Goal: Transaction & Acquisition: Purchase product/service

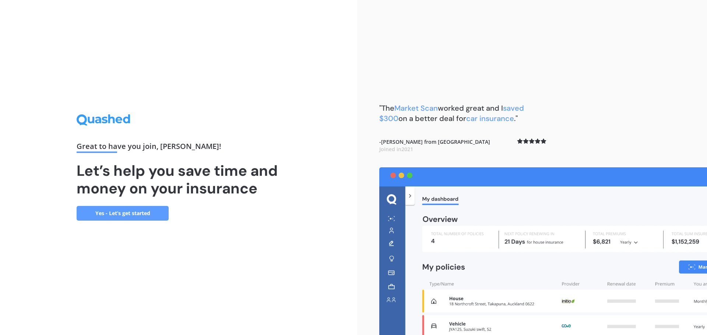
click at [138, 209] on link "Yes - Let’s get started" at bounding box center [123, 213] width 92 height 15
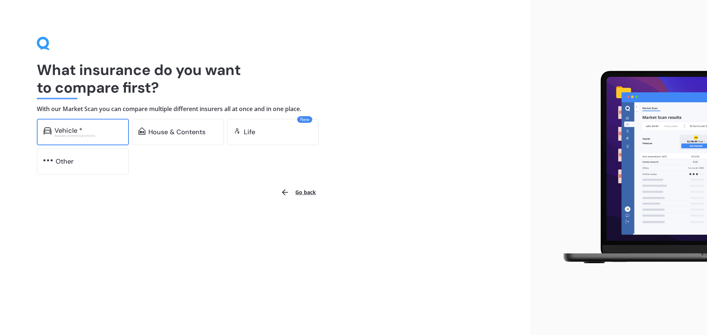
click at [70, 135] on div "Excludes commercial vehicles" at bounding box center [88, 135] width 68 height 3
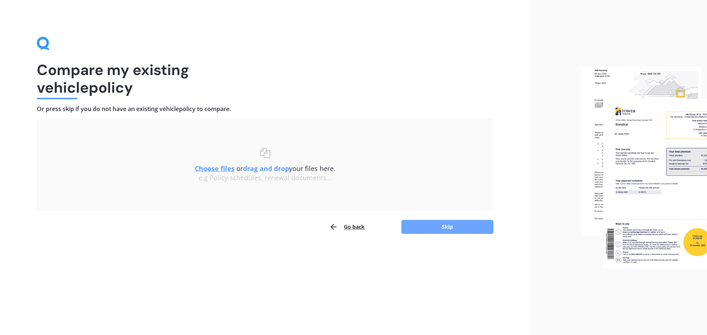
click at [444, 225] on button "Skip" at bounding box center [447, 227] width 92 height 14
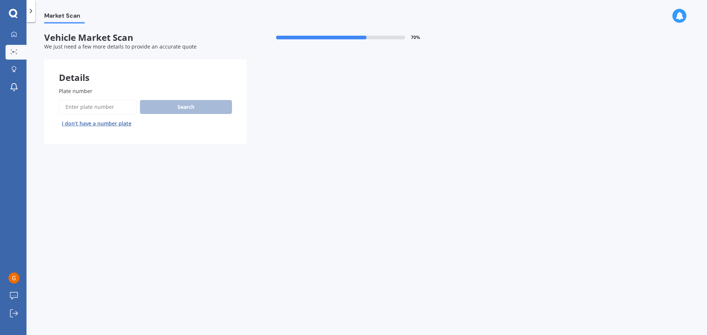
click at [88, 107] on input "Plate number" at bounding box center [98, 106] width 78 height 15
type input "KLF543"
click at [196, 106] on button "Search" at bounding box center [186, 107] width 92 height 14
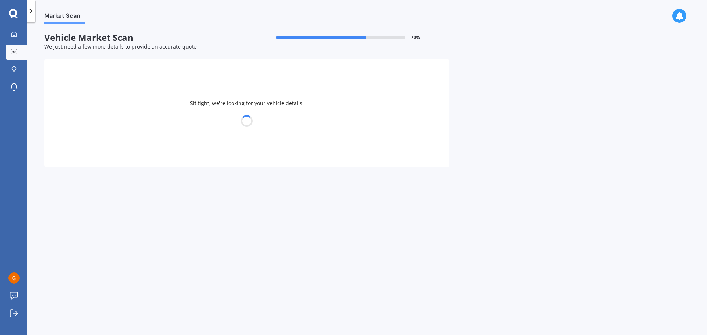
select select "BMW"
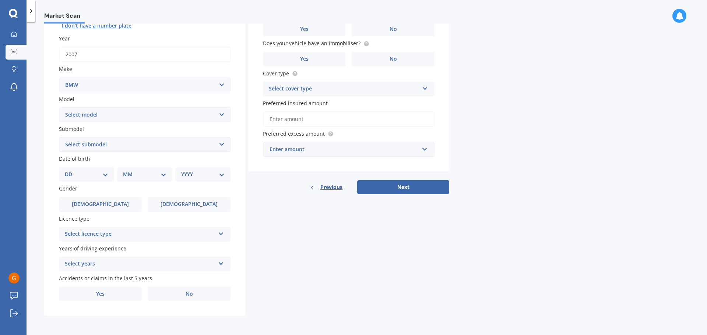
scroll to position [61, 0]
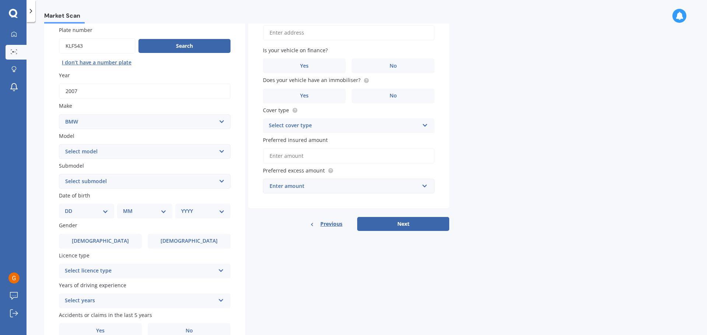
click at [220, 152] on select "Select model 116 116I 118 118D 120 130 218D 220I 225 250 316 318 320 320 i 323 …" at bounding box center [145, 151] width 172 height 15
select select "116I"
click at [59, 144] on select "Select model 116 116I 118 118D 120 130 218D 220I 225 250 316 318 320 320 i 323 …" at bounding box center [145, 151] width 172 height 15
click at [87, 212] on select "DD 01 02 03 04 05 06 07 08 09 10 11 12 13 14 15 16 17 18 19 20 21 22 23 24 25 2…" at bounding box center [86, 211] width 43 height 8
click at [64, 66] on button "I don’t have a number plate" at bounding box center [96, 63] width 75 height 12
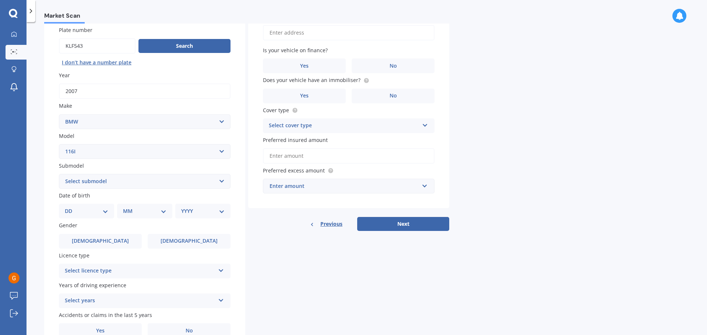
select select
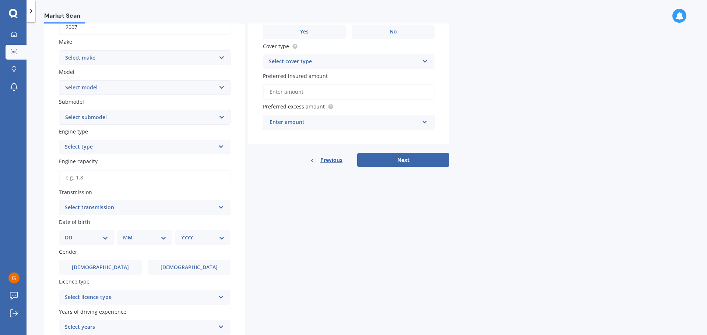
scroll to position [135, 0]
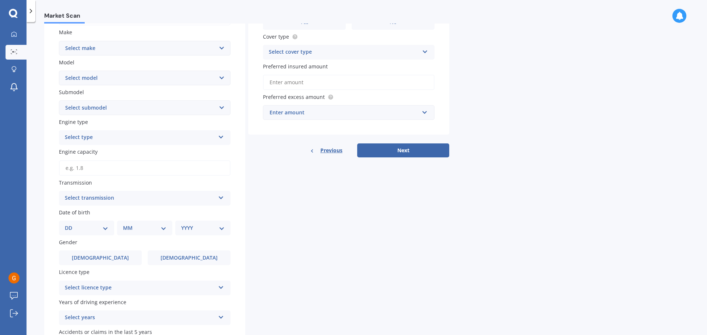
click at [214, 77] on select "Select model 116 116I 118 118D 120 130 218D 220I 225 250 316 318 320 320 i 323 …" at bounding box center [145, 78] width 172 height 15
select select "116I"
click at [59, 71] on select "Select model 116 116I 118 118D 120 130 218D 220I 225 250 316 318 320 320 i 323 …" at bounding box center [145, 78] width 172 height 15
click at [212, 107] on select "Select submodel Hatchback Turbo" at bounding box center [145, 107] width 172 height 15
select select "HATCHBACK TURBO"
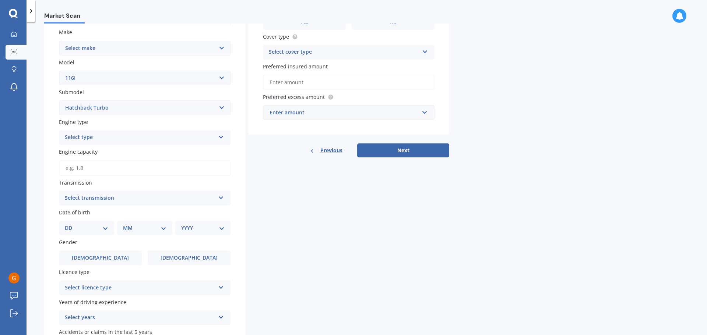
click at [59, 100] on select "Select submodel Hatchback Turbo" at bounding box center [145, 107] width 172 height 15
click at [174, 138] on div "Select type" at bounding box center [140, 137] width 150 height 9
click at [161, 150] on div "Petrol" at bounding box center [144, 151] width 171 height 13
click at [108, 172] on input "Engine capacity" at bounding box center [145, 167] width 172 height 15
type input "1.6"
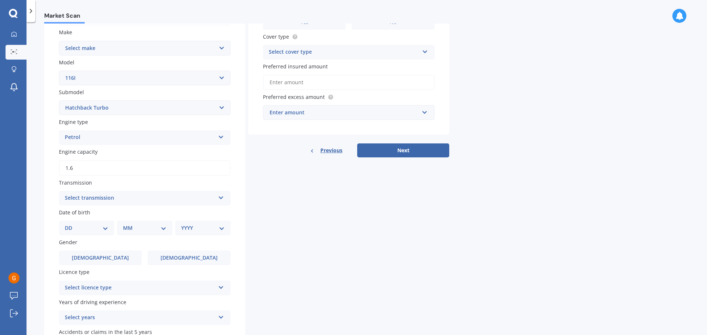
click at [80, 196] on div "Select transmission" at bounding box center [140, 198] width 150 height 9
click at [75, 213] on span "Auto" at bounding box center [71, 212] width 12 height 7
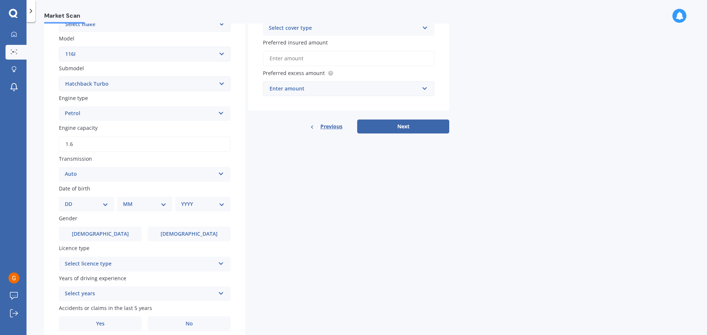
scroll to position [172, 0]
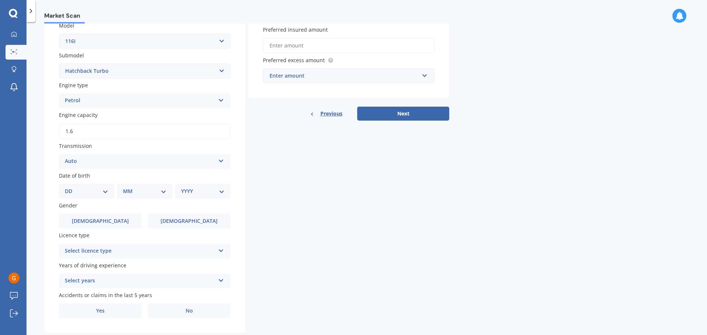
click at [100, 191] on select "DD 01 02 03 04 05 06 07 08 09 10 11 12 13 14 15 16 17 18 19 20 21 22 23 24 25 2…" at bounding box center [86, 191] width 43 height 8
select select "05"
click at [71, 187] on select "DD 01 02 03 04 05 06 07 08 09 10 11 12 13 14 15 16 17 18 19 20 21 22 23 24 25 2…" at bounding box center [86, 191] width 43 height 8
click at [167, 193] on div "MM 01 02 03 04 05 06 07 08 09 10 11 12" at bounding box center [146, 191] width 52 height 15
click at [165, 192] on select "MM 01 02 03 04 05 06 07 08 09 10 11 12" at bounding box center [146, 191] width 40 height 8
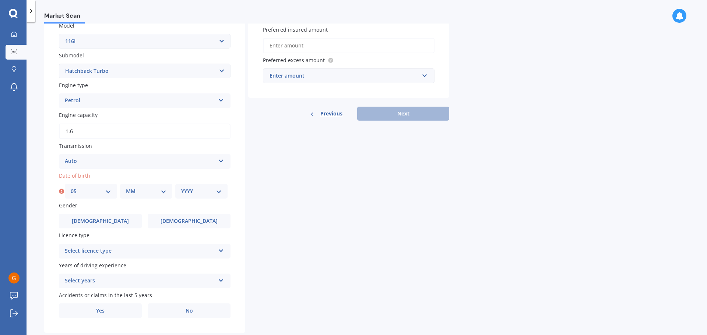
select select "07"
click at [126, 187] on select "MM 01 02 03 04 05 06 07 08 09 10 11 12" at bounding box center [146, 191] width 40 height 8
click at [216, 195] on select "YYYY 2025 2024 2023 2022 2021 2020 2019 2018 2017 2016 2015 2014 2013 2012 2011…" at bounding box center [201, 191] width 40 height 8
select select "2002"
click at [181, 187] on select "YYYY 2025 2024 2023 2022 2021 2020 2019 2018 2017 2016 2015 2014 2013 2012 2011…" at bounding box center [201, 191] width 40 height 8
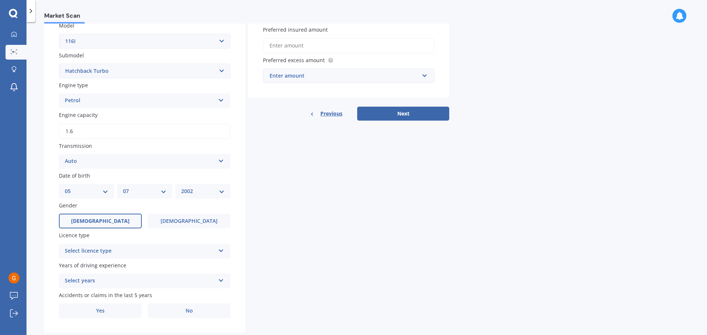
click at [107, 222] on label "[DEMOGRAPHIC_DATA]" at bounding box center [100, 221] width 83 height 15
click at [0, 0] on input "[DEMOGRAPHIC_DATA]" at bounding box center [0, 0] width 0 height 0
click at [131, 252] on div "Select licence type" at bounding box center [140, 251] width 150 height 9
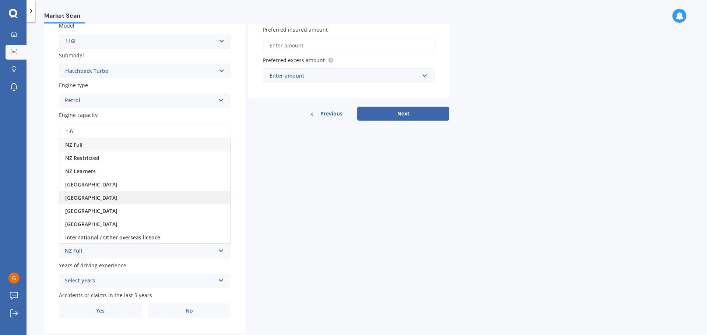
click at [91, 195] on span "[GEOGRAPHIC_DATA]" at bounding box center [91, 197] width 52 height 7
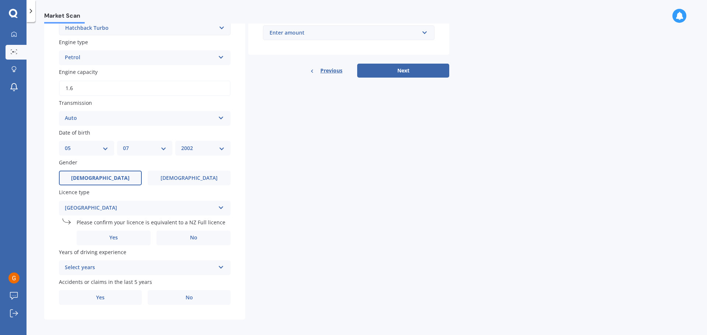
scroll to position [218, 0]
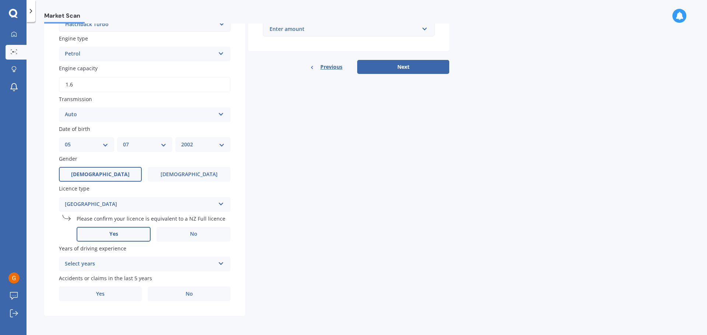
click at [125, 237] on label "Yes" at bounding box center [114, 234] width 74 height 15
click at [0, 0] on input "Yes" at bounding box center [0, 0] width 0 height 0
click at [223, 263] on icon at bounding box center [221, 262] width 6 height 5
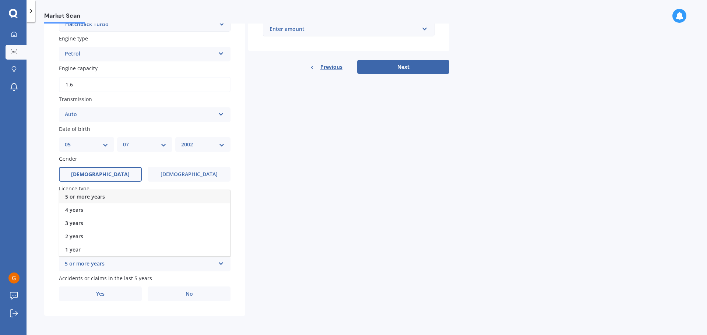
click at [91, 202] on div "5 or more years" at bounding box center [144, 196] width 171 height 13
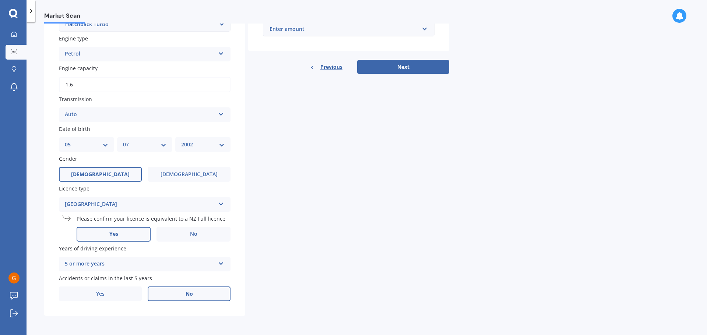
click at [186, 297] on span "No" at bounding box center [189, 294] width 7 height 6
click at [0, 0] on input "No" at bounding box center [0, 0] width 0 height 0
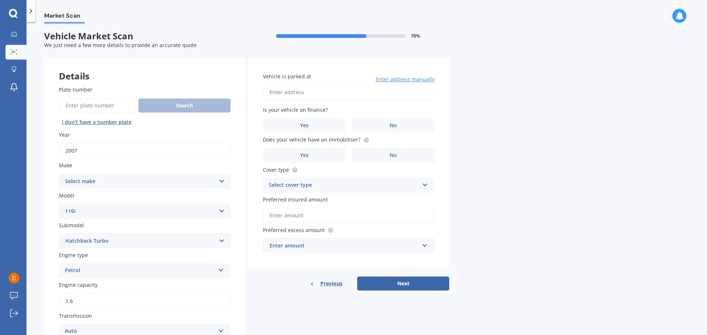
scroll to position [0, 0]
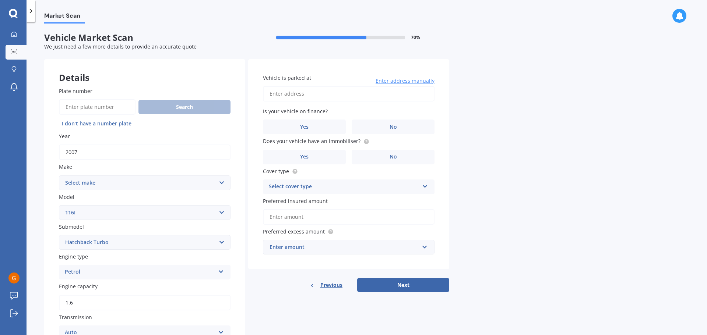
click at [297, 95] on input "Vehicle is parked at" at bounding box center [349, 93] width 172 height 15
type input "[STREET_ADDRESS]"
click at [385, 124] on label "No" at bounding box center [393, 127] width 83 height 15
click at [0, 0] on input "No" at bounding box center [0, 0] width 0 height 0
click at [384, 155] on label "No" at bounding box center [393, 157] width 83 height 15
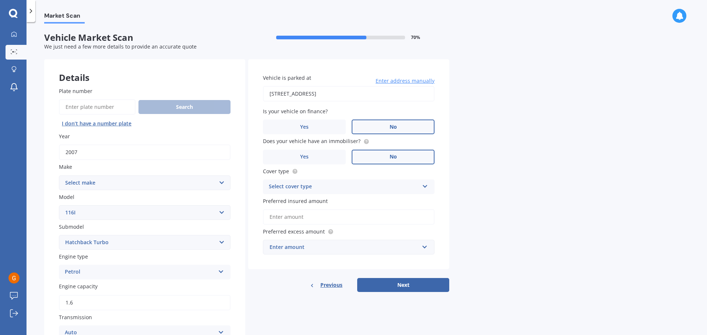
click at [0, 0] on input "No" at bounding box center [0, 0] width 0 height 0
click at [424, 186] on icon at bounding box center [425, 185] width 6 height 5
click at [326, 225] on div "Third Party" at bounding box center [348, 227] width 171 height 13
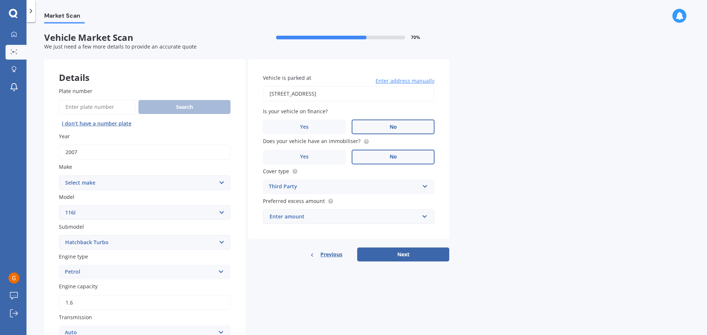
click at [414, 215] on div "Enter amount" at bounding box center [343, 217] width 149 height 8
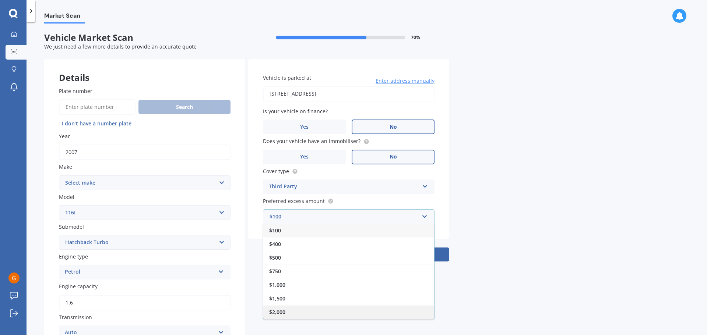
click at [289, 313] on div "$2,000" at bounding box center [348, 313] width 171 height 14
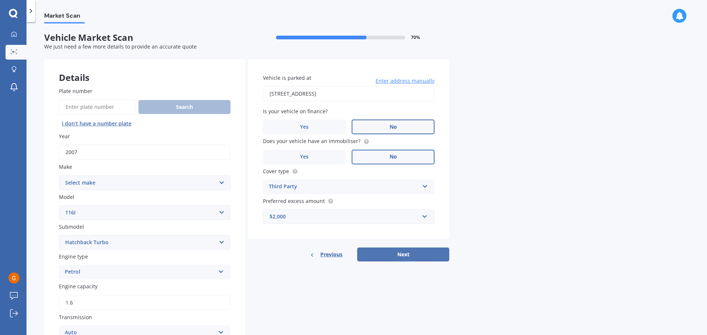
click at [395, 255] on button "Next" at bounding box center [403, 255] width 92 height 14
click at [224, 185] on select "Select make AC ALFA ROMEO ASTON [PERSON_NAME] AUDI AUSTIN BEDFORD Bentley BMW B…" at bounding box center [145, 183] width 172 height 15
select select "BMW"
click at [59, 176] on select "Select make AC ALFA ROMEO ASTON [PERSON_NAME] AUDI AUSTIN BEDFORD Bentley BMW B…" at bounding box center [145, 183] width 172 height 15
select select
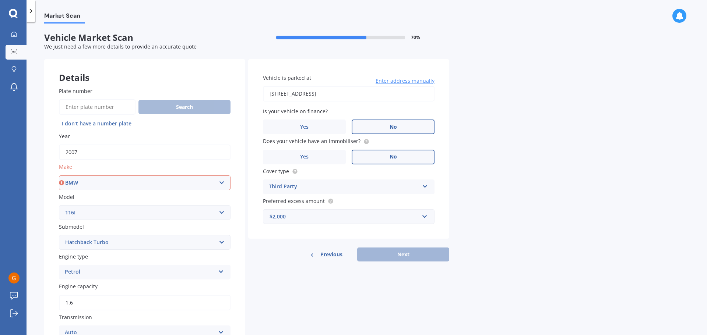
select select
click at [222, 213] on select "Select model 116 116I 118 118D 120 130 218D 220I 225 250 316 318 320 320 i 323 …" at bounding box center [145, 212] width 172 height 15
select select "116I"
click at [59, 205] on select "Select model 116 116I 118 118D 120 130 218D 220I 225 250 316 318 320 320 i 323 …" at bounding box center [145, 212] width 172 height 15
click at [220, 244] on select "Select submodel Hatchback Turbo" at bounding box center [145, 242] width 172 height 15
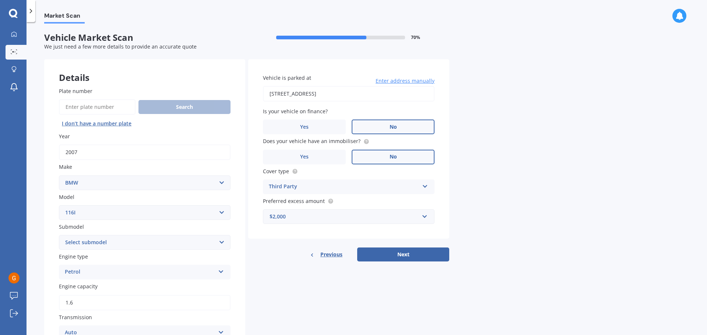
select select "HATCHBACK TURBO"
click at [59, 235] on select "Select submodel Hatchback Turbo" at bounding box center [145, 242] width 172 height 15
click at [413, 253] on button "Next" at bounding box center [403, 255] width 92 height 14
select select "05"
select select "07"
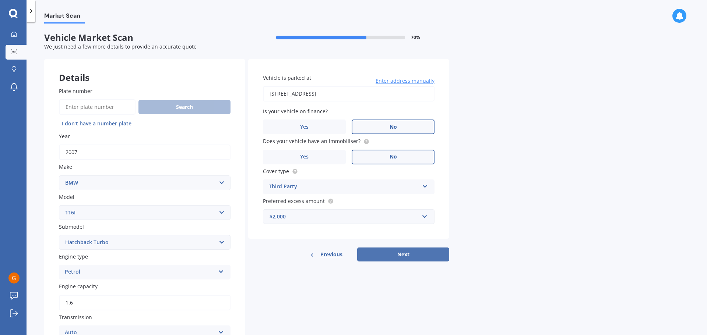
select select "2002"
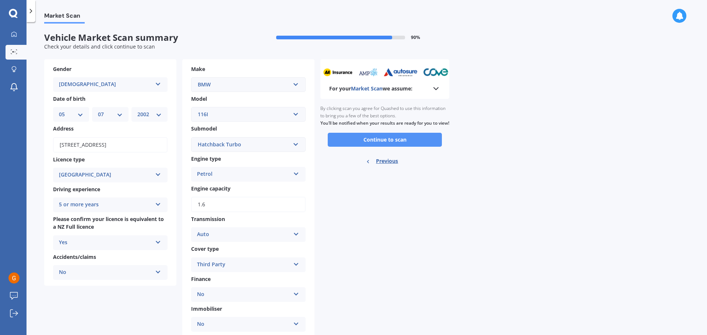
click at [380, 146] on button "Continue to scan" at bounding box center [385, 140] width 114 height 14
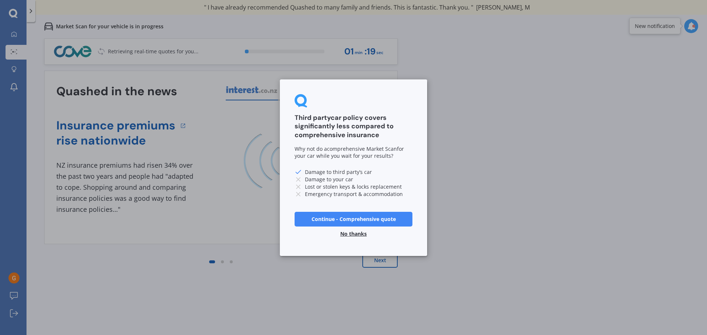
click at [352, 234] on button "No thanks" at bounding box center [353, 233] width 35 height 15
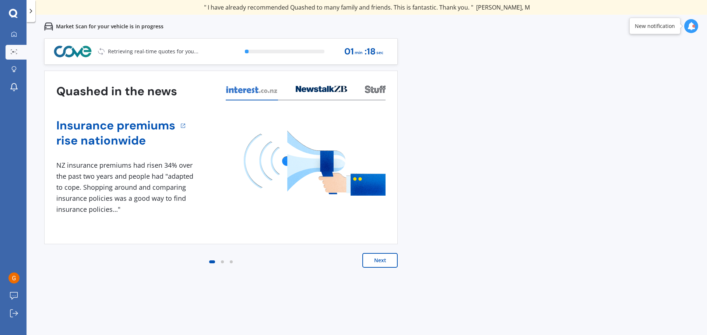
click at [378, 260] on button "Next" at bounding box center [379, 260] width 35 height 15
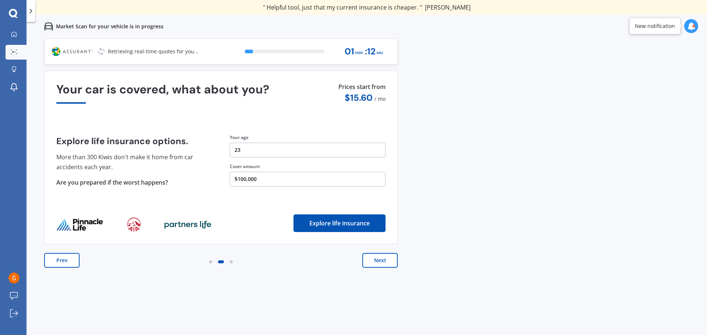
click at [387, 259] on button "Next" at bounding box center [379, 260] width 35 height 15
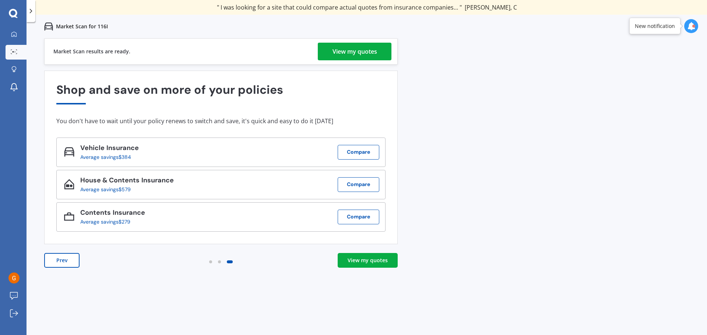
click at [348, 52] on div "View my quotes" at bounding box center [354, 52] width 45 height 18
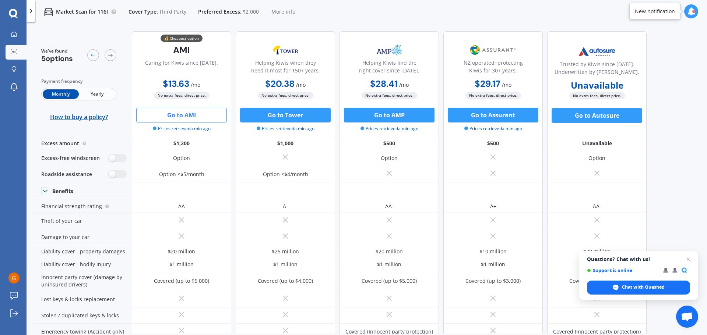
click at [181, 114] on button "Go to AMI" at bounding box center [181, 115] width 91 height 15
